Goal: Task Accomplishment & Management: Manage account settings

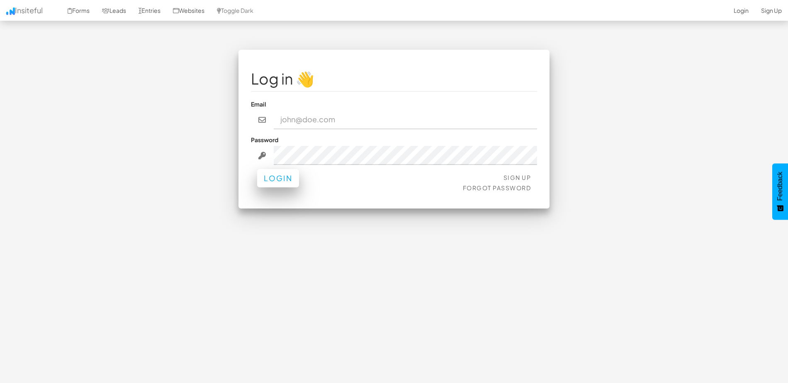
type input "[EMAIL_ADDRESS][DOMAIN_NAME]"
click at [278, 182] on button "Login" at bounding box center [278, 178] width 42 height 18
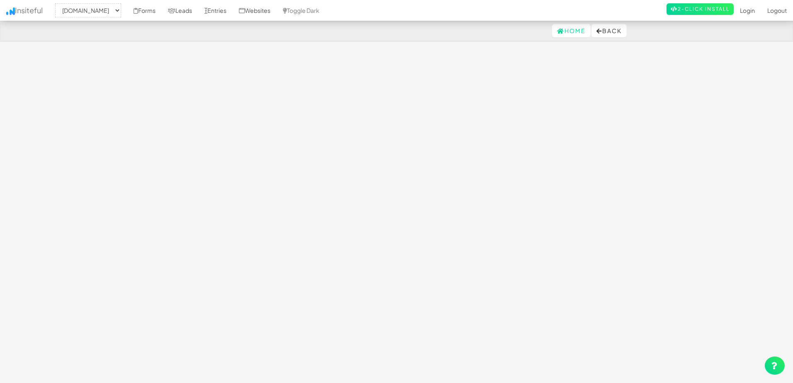
select select "2371"
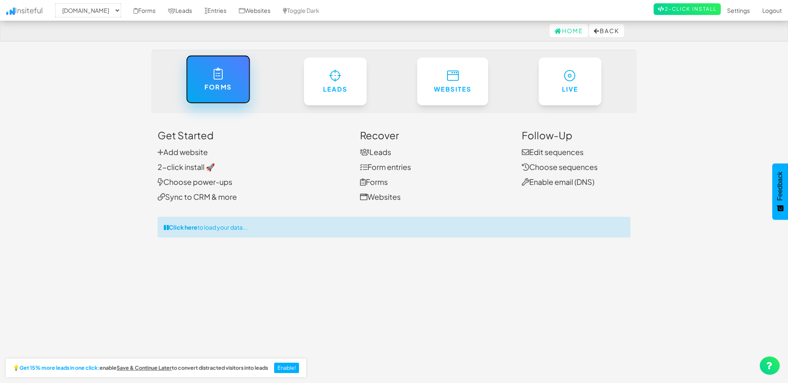
click at [217, 80] on link "Forms" at bounding box center [218, 79] width 64 height 49
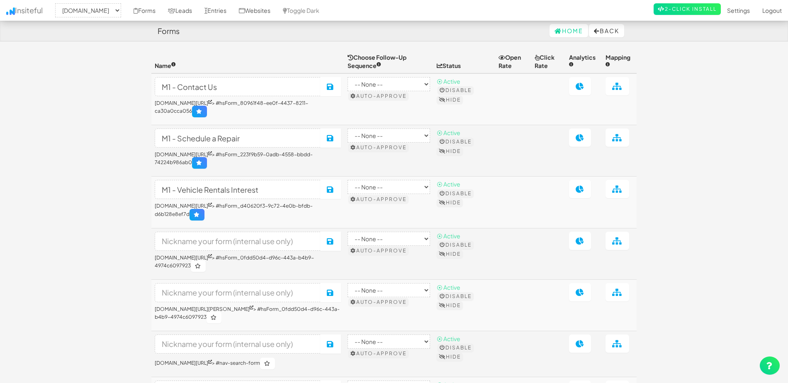
select select "2371"
click at [623, 90] on icon at bounding box center [617, 86] width 10 height 7
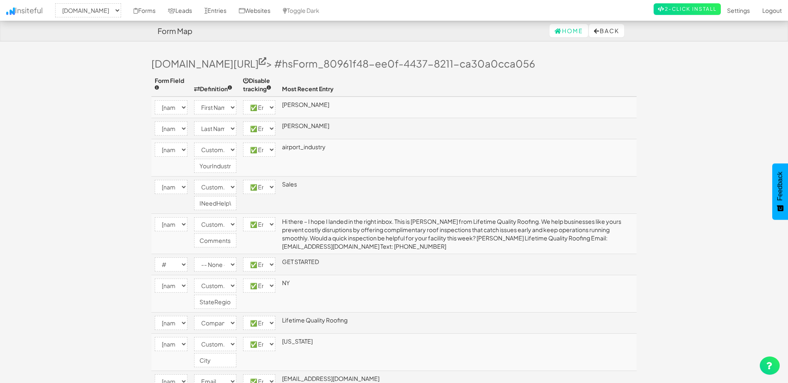
select select "2371"
select select "[name='firstname']"
select select "first-name"
select select "enabled"
select select "[name='lastname']"
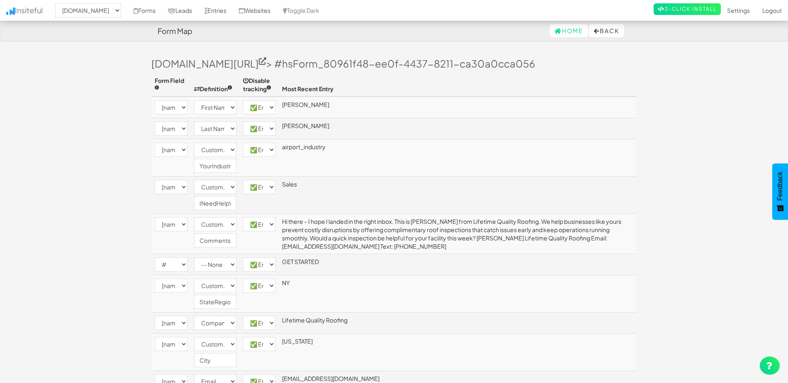
select select "last-name"
select select "enabled"
select select "[name='your_industry']"
select select "custom"
select select "enabled"
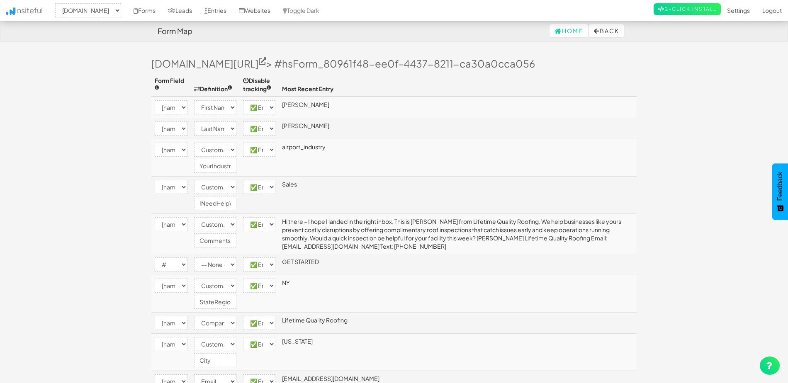
select select "[name='department']"
select select "custom"
select select "enabled"
select select "[name='mesg']"
select select "custom"
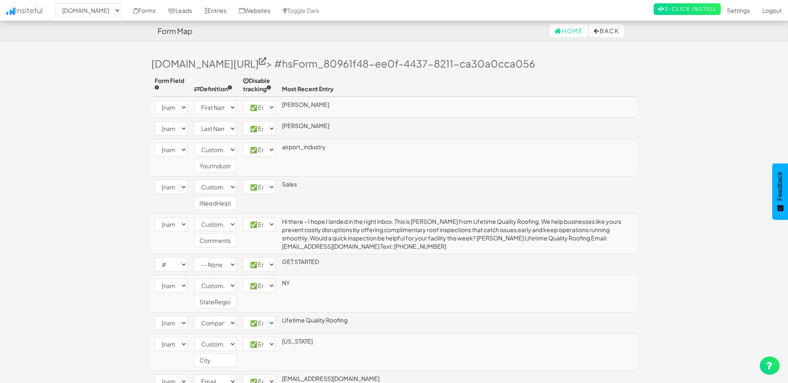
select select "enabled"
select select "#"
select select "enabled"
select select "[name='state']"
select select "custom"
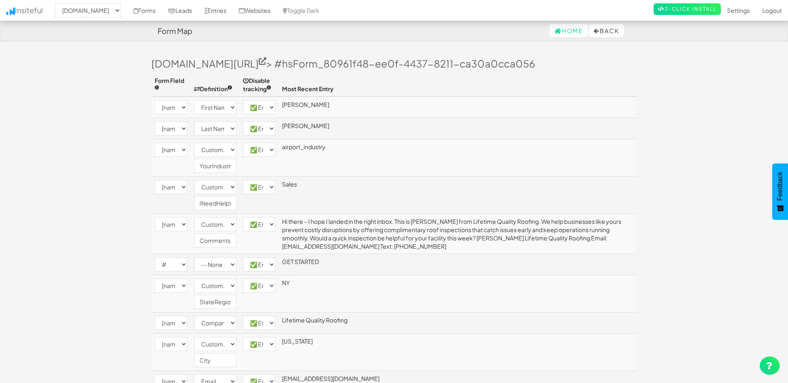
select select "enabled"
select select "[name='company']"
select select "company"
select select "enabled"
select select "[name='city']"
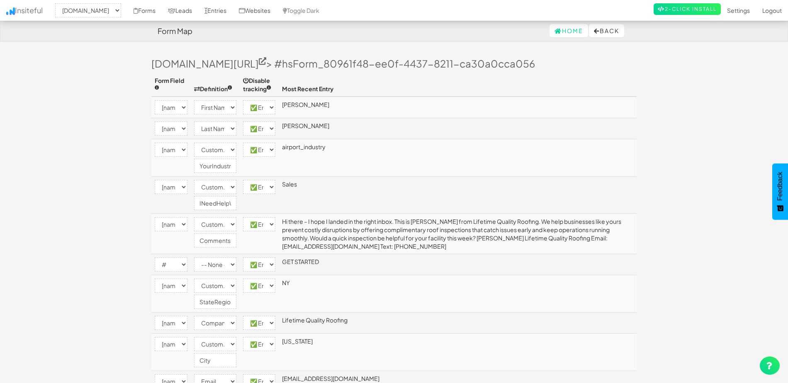
select select "custom"
select select "enabled"
select select "[name='email']"
select select "email"
select select "enabled"
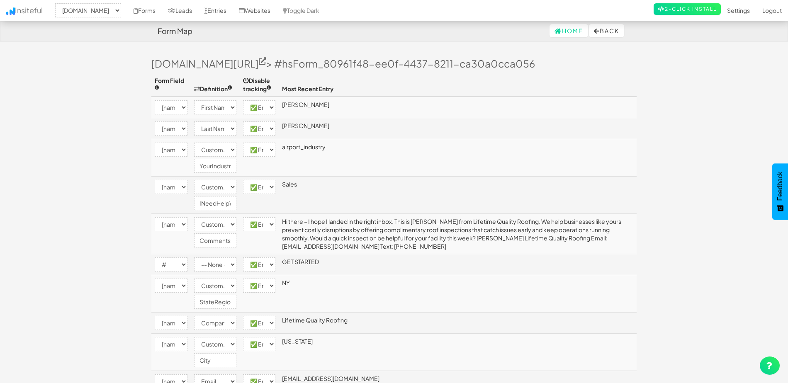
select select "[name='position_title']"
select select "enabled"
select select "[name='phone']"
select select "phone"
select select "enabled"
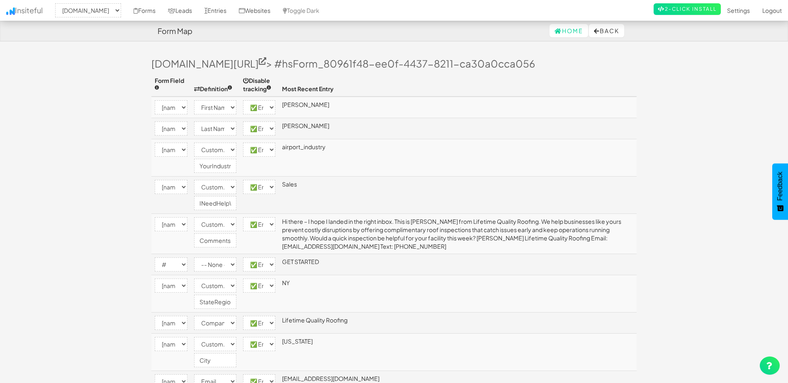
select select "[name='price_range']"
select select "enabled"
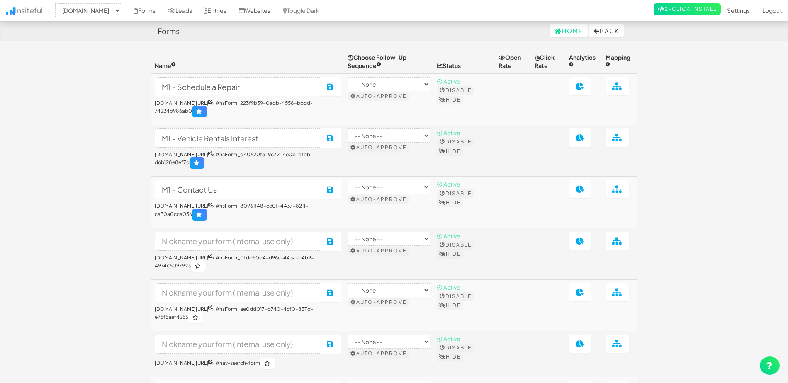
select select "2371"
click at [584, 90] on icon at bounding box center [580, 86] width 9 height 7
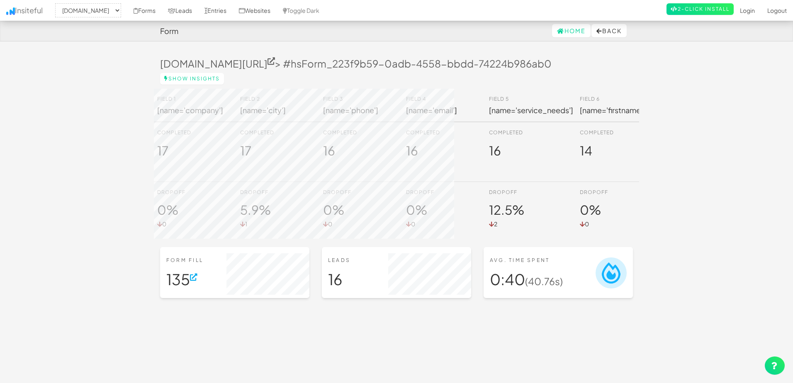
select select "2371"
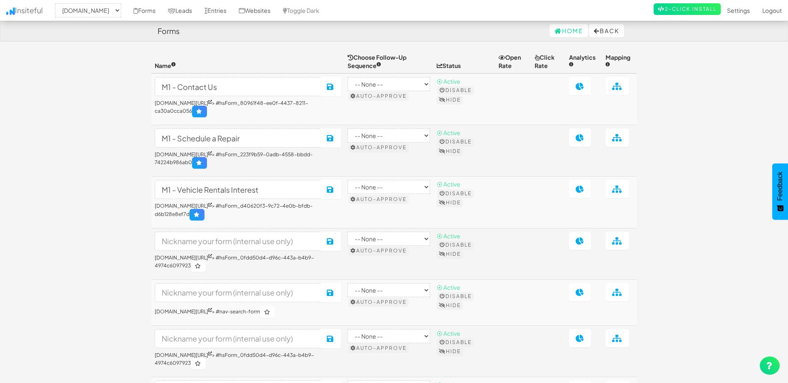
select select "2371"
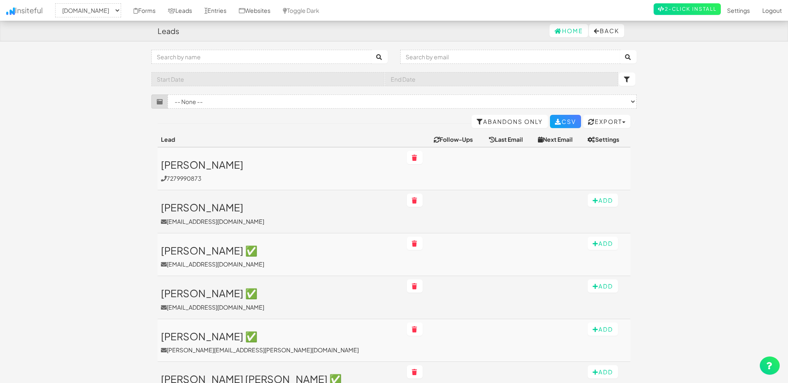
select select "2371"
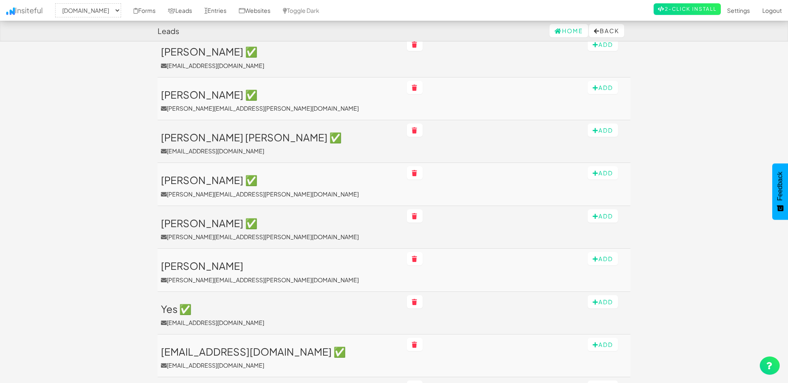
scroll to position [249, 0]
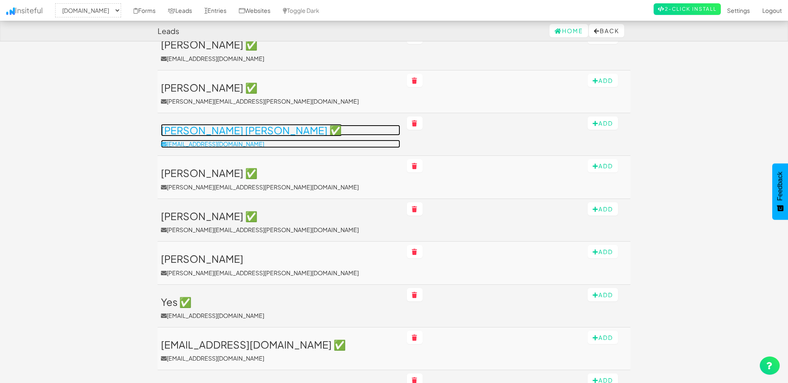
click at [226, 132] on h3 "[PERSON_NAME] [PERSON_NAME] ✅" at bounding box center [280, 130] width 239 height 11
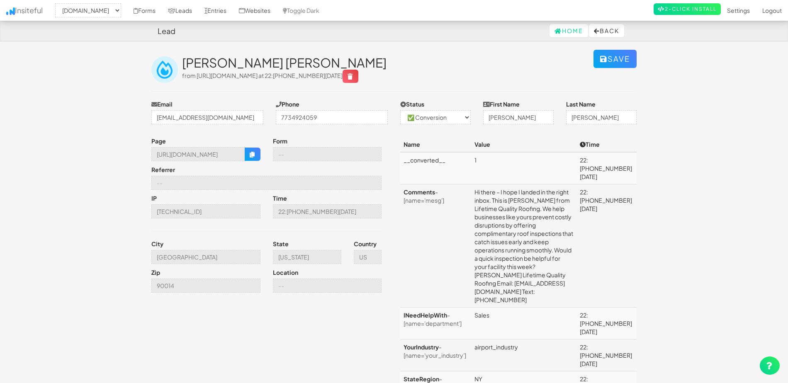
select select "2371"
select select "1"
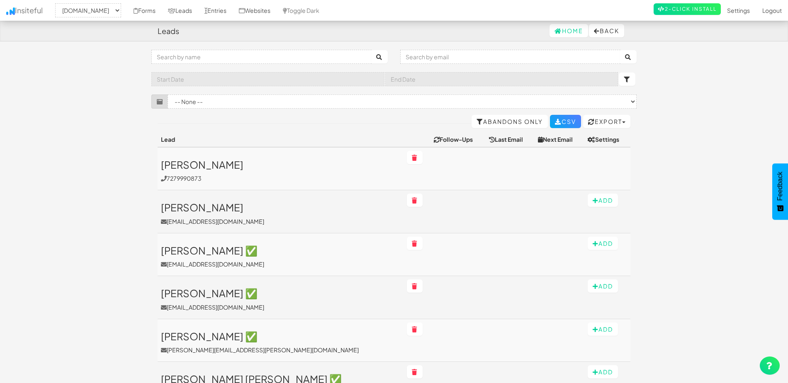
select select "2371"
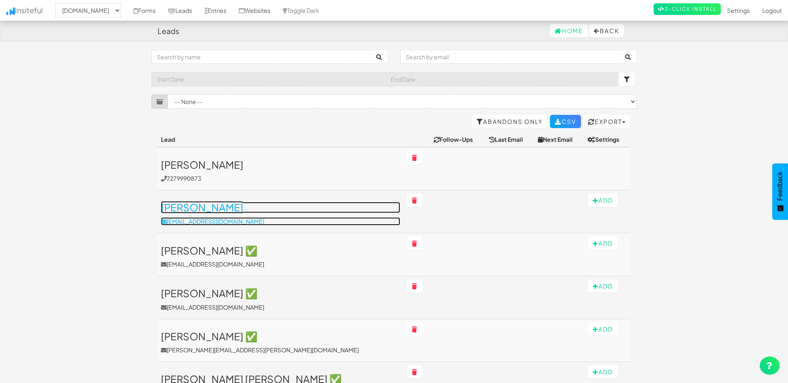
click at [179, 209] on h3 "[PERSON_NAME]" at bounding box center [280, 207] width 239 height 11
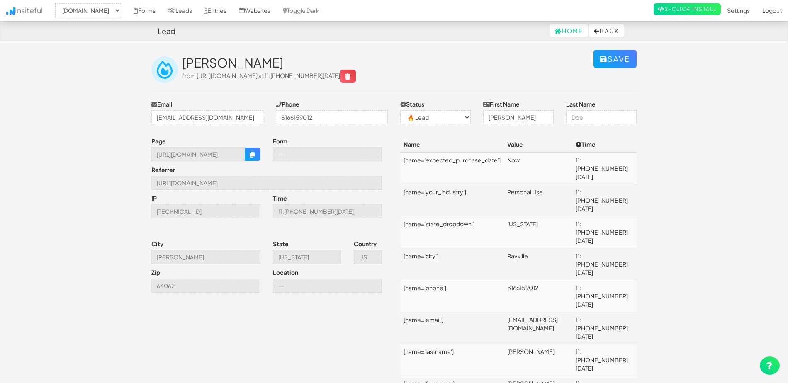
select select "2371"
select select "0"
drag, startPoint x: 192, startPoint y: 153, endPoint x: 255, endPoint y: 153, distance: 63.0
click at [255, 153] on div "https://www.model1.com/inventory/2023-forest-river-van-transit-van-full-size-va…" at bounding box center [205, 154] width 109 height 14
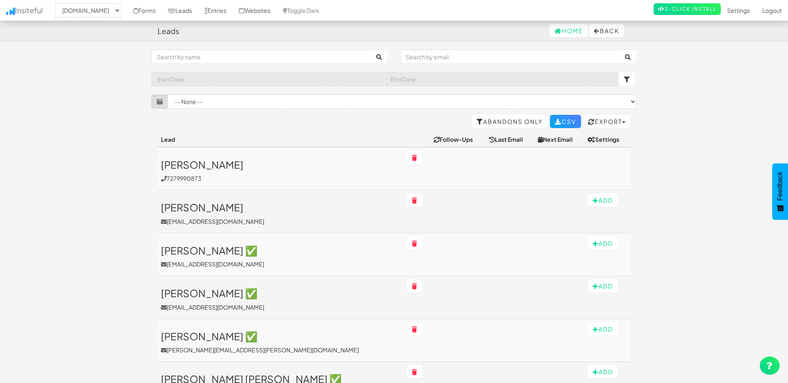
select select "2371"
